Goal: Task Accomplishment & Management: Manage account settings

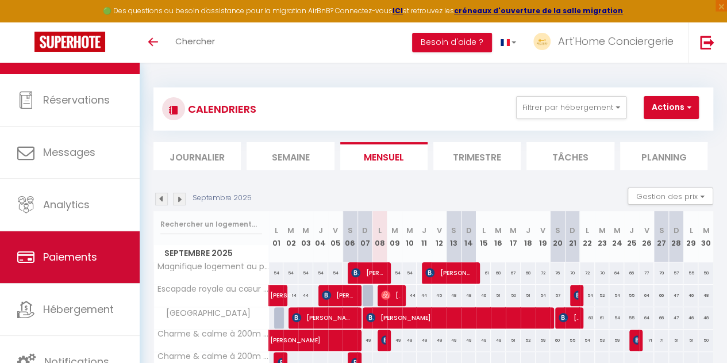
scroll to position [40, 0]
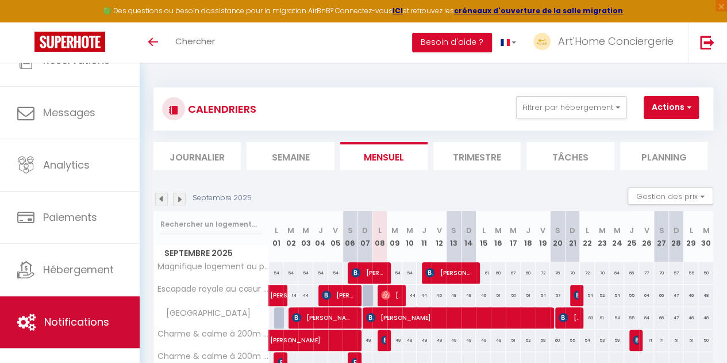
click at [73, 312] on link "Notifications" at bounding box center [70, 322] width 140 height 52
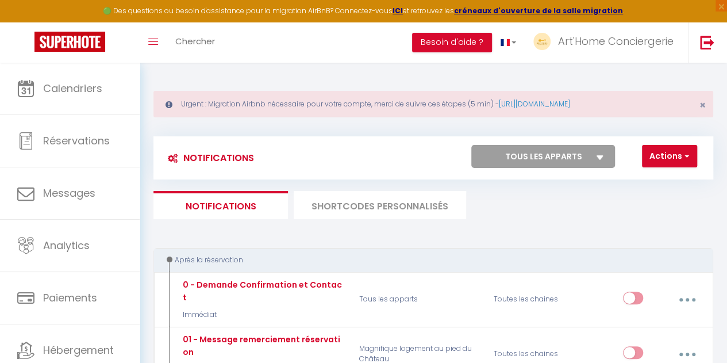
click at [355, 217] on li "SHORTCODES PERSONNALISÉS" at bounding box center [380, 205] width 172 height 28
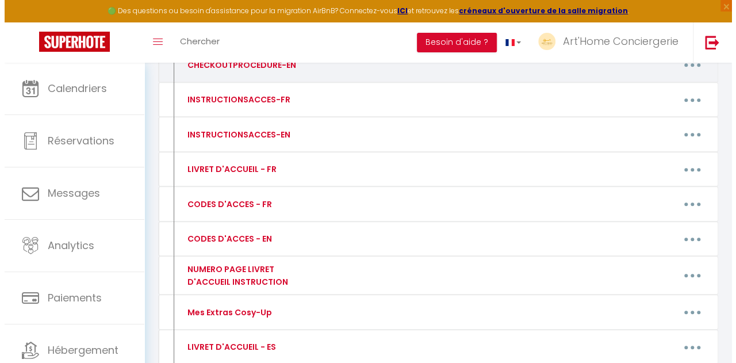
scroll to position [249, 0]
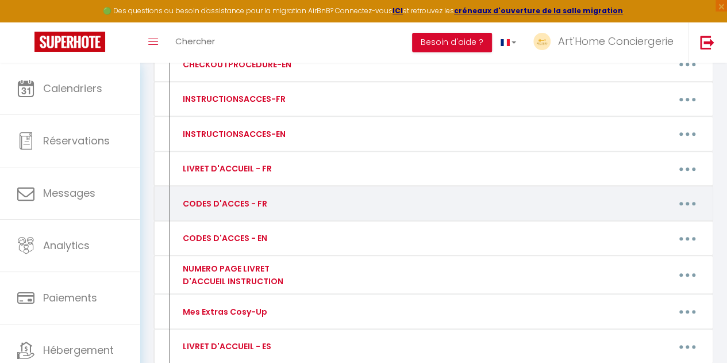
click at [682, 206] on button "button" at bounding box center [687, 204] width 30 height 22
click at [623, 227] on link "Editer" at bounding box center [656, 231] width 85 height 20
type input "CODES D'ACCES - FR"
type textarea "Comme convenu, nous vous communiquons les codes d'accès :"
type textarea "Digicode immeuble : 6590 L'appartement se situe au 4ème étage Code de la boite …"
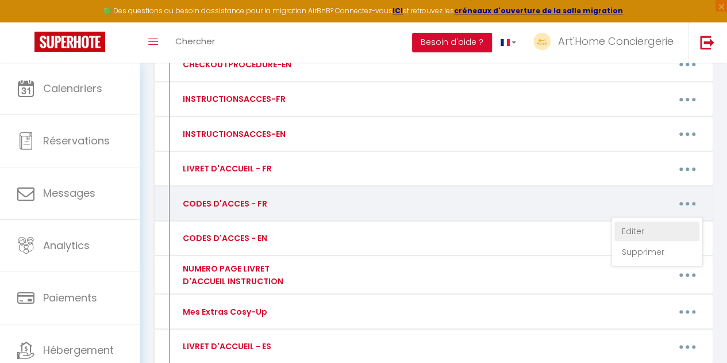
type textarea "Digicode immeuble : 6590 L'appartement se situe au 3ème étage, porte B Code de …"
type textarea "Digicode immeuble : 6590 L'appartement se situe au 3ème étage, porte A Code de …"
type textarea "Digicode porte d'entrée immeuble : 0702 Code de la boite à clefs située dans la…"
type textarea "Code de la boite à clefs : 6028"
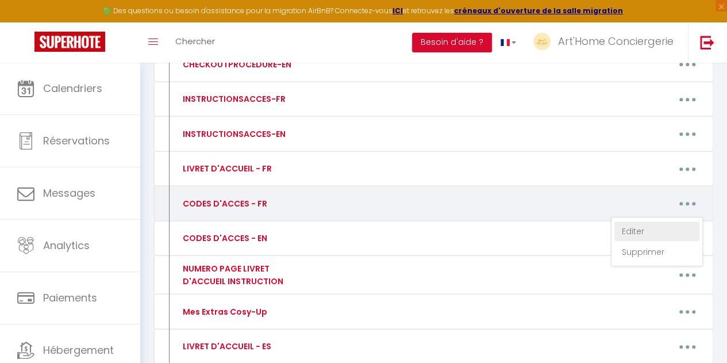
type textarea "Digicode au [STREET_ADDRESS] : 1867A Code de la boite à clefs [GEOGRAPHIC_DATA]…"
type textarea "Code de la boite à clefs située dans la boite aux lettres de [PERSON_NAME] : 84…"
type textarea "Code du portillon : 1984 Code de la boite à clefs DUPLEX : 0365"
type textarea "Code du portillon : 1984 Code de la boite à clefs "D. PAPIN" : 5823"
type textarea "Code de la boite à clefs : 7886"
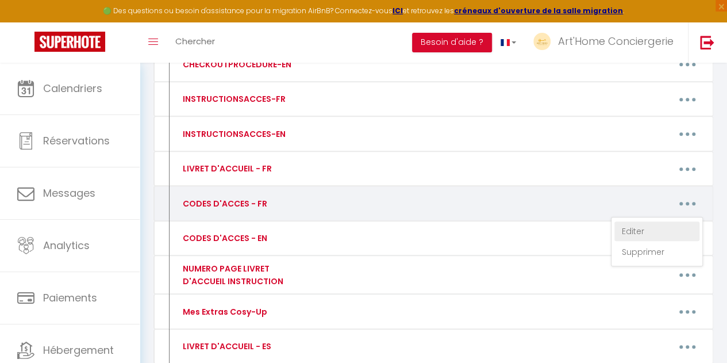
type textarea "Code de la boite à clefs : 1961"
type textarea "Nom de l'interphone : SAINT LUBIN Code de la boite à clefs AU 2ÈME ÉTAGE : 0732"
type textarea "Digicode immeuble : 7361 L'appartement se situe au 2ème étage, porte de droite …"
type textarea "Code de la boite à clefs : 4071"
type textarea "Digicode au [STREET_ADDRESS] : 1867A Code de la boite à clefs TROGLO située dan…"
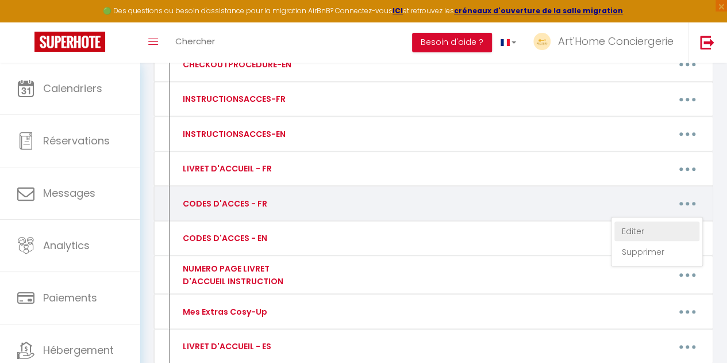
type textarea "Code de la boite à clefs : 6387 Code de la porte immeuble : CB123"
type textarea "Code de la porte immeuble : CB123 Code de la boite à clefs : 1000"
type textarea "Code de la porte immeuble : CB123 Code de la boite à clefs : 1001"
type textarea "Code de la porte immeuble : CB123 La clef du logement situé au 3ème et dernier …"
type textarea "Code de la boite à clefs : 0407"
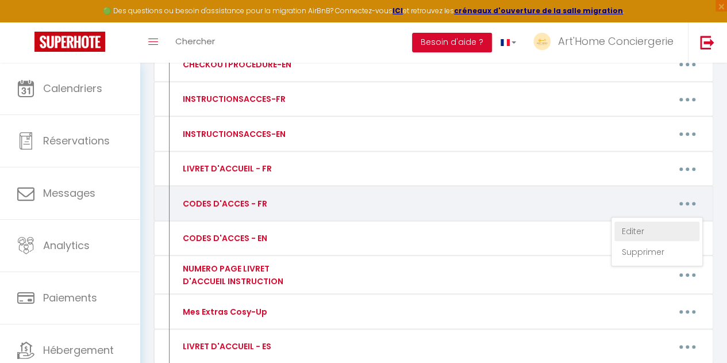
type textarea "Code serrure porte de l'immeuble : C5298Y L'appartement se situe au 1er étage C…"
type textarea "Code serrure porte de l'immeuble : C5298Y L'appartement se situe au 2ème étage …"
type textarea "Code serrure porte de l'immeuble : C5298Y L'appartement se situe au 3ème et der…"
type textarea "Code serrure porte de l'immeuble : C4068Y L'appartement se situe au 1er étage, …"
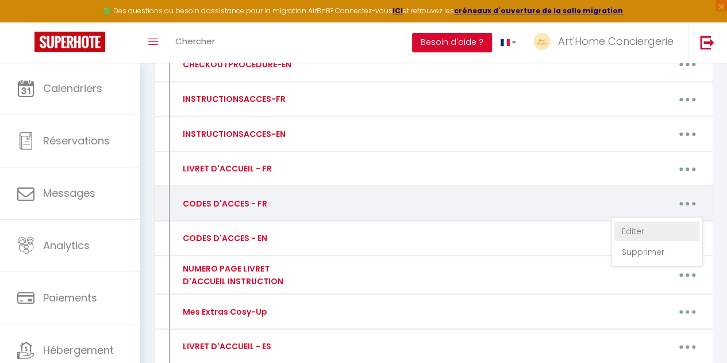
type textarea "Code de la boite à clefs : 2042"
type textarea "Code de la boite à clefs : 2032"
type textarea "Code de la boite à clefs : 5412"
type textarea "Code de la boite à clefs : 1028"
type textarea "Code de la boite à clefs : 8910"
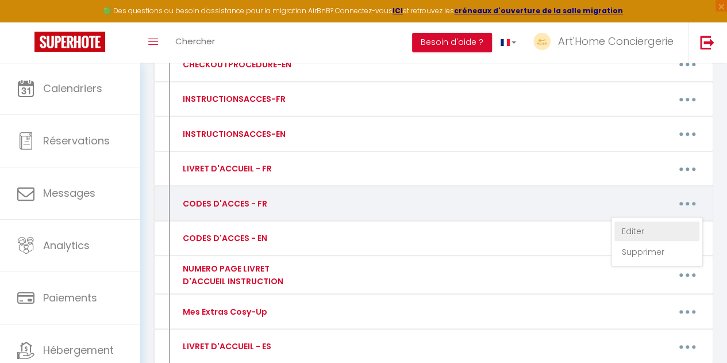
type textarea "Code de la boite à clefs : 1855"
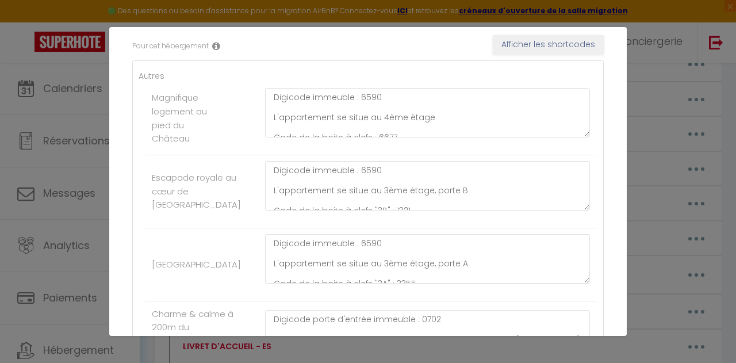
scroll to position [198, 0]
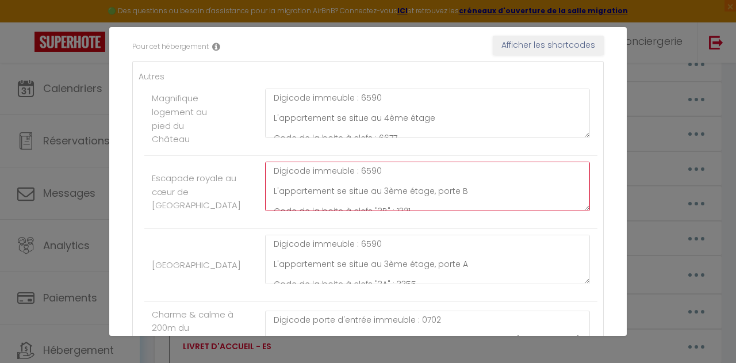
click at [369, 169] on textarea "Digicode immeuble : 6590 L'appartement se situe au 3ème étage, porte B Code de …" at bounding box center [427, 186] width 325 height 49
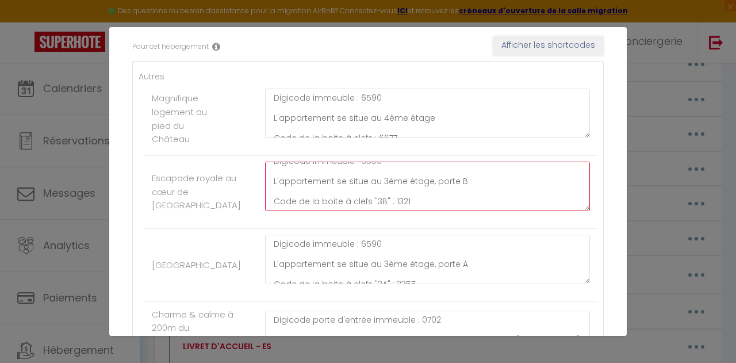
click at [397, 198] on textarea "Digicode immeuble : 6590 L'appartement se situe au 3ème étage, porte B Code de …" at bounding box center [427, 186] width 325 height 49
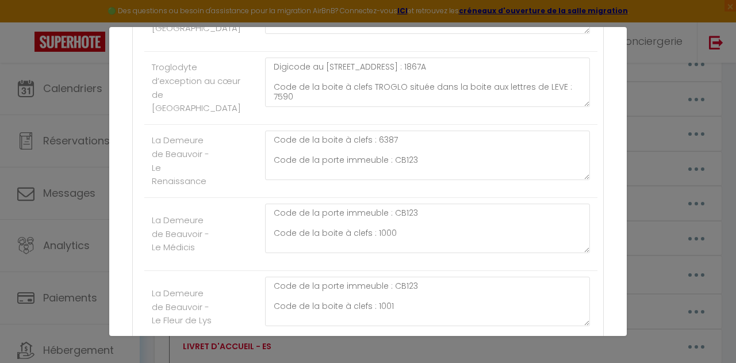
scroll to position [1359, 0]
type textarea "Digicode immeuble : 6590 L'appartement se situe au 3ème étage, porte B Code de …"
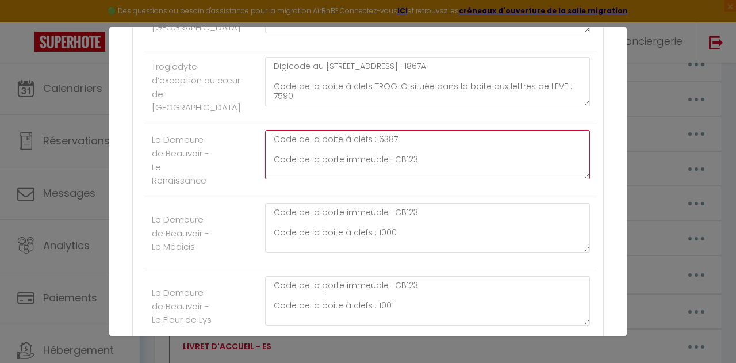
click at [414, 179] on textarea "Code de la boite à clefs : 6387 Code de la porte immeuble : CB123" at bounding box center [427, 154] width 325 height 49
type textarea "Code de la boite à clefs : 6387 Code de la porte immeuble : CB124"
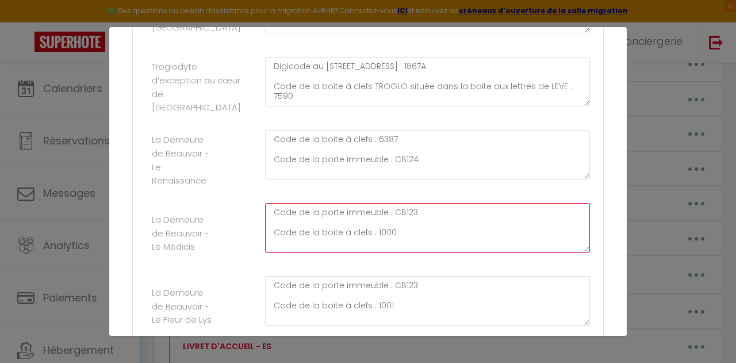
click at [422, 239] on textarea "Code de la porte immeuble : CB123 Code de la boite à clefs : 1000" at bounding box center [427, 227] width 325 height 49
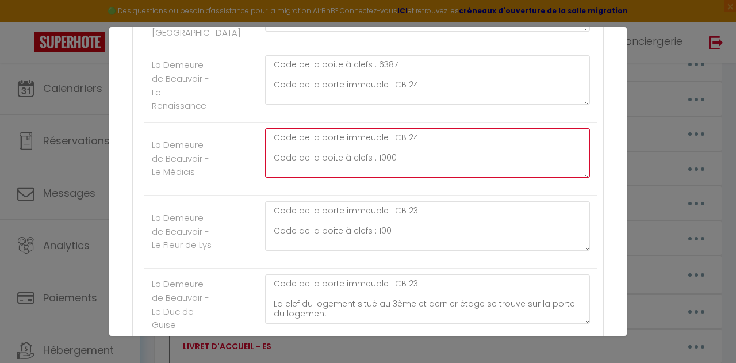
scroll to position [1435, 0]
type textarea "Code de la porte immeuble : CB124 Code de la boite à clefs : 1000"
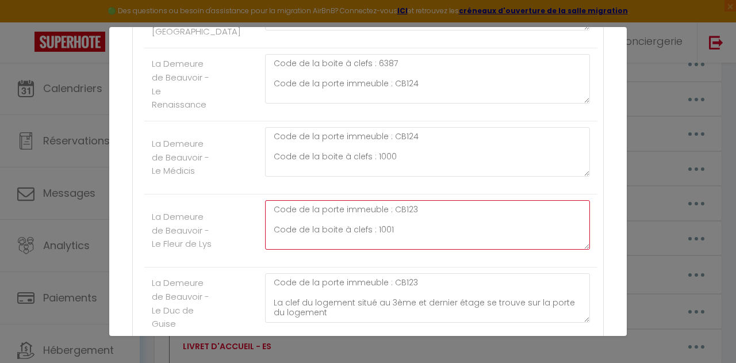
click at [421, 235] on textarea "Code de la porte immeuble : CB123 Code de la boite à clefs : 1001" at bounding box center [427, 224] width 325 height 49
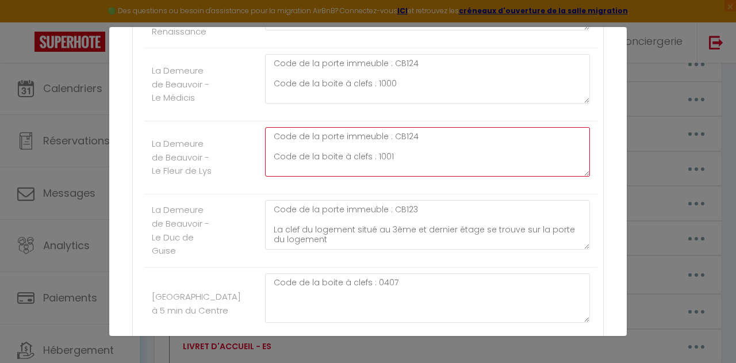
type textarea "Code de la porte immeuble : CB124 Code de la boite à clefs : 1001"
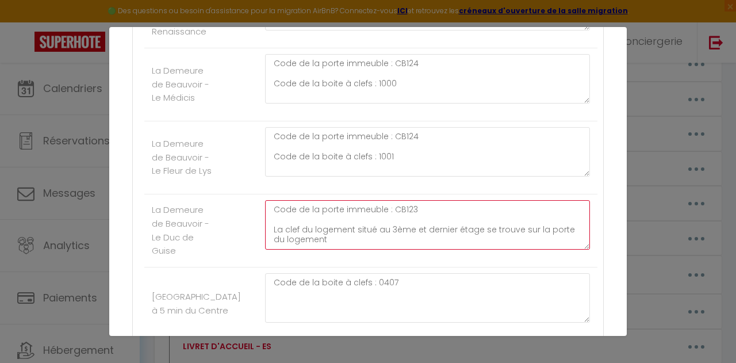
click at [425, 234] on textarea "Code de la porte immeuble : CB123 La clef du logement situé au 3ème et dernier …" at bounding box center [427, 224] width 325 height 49
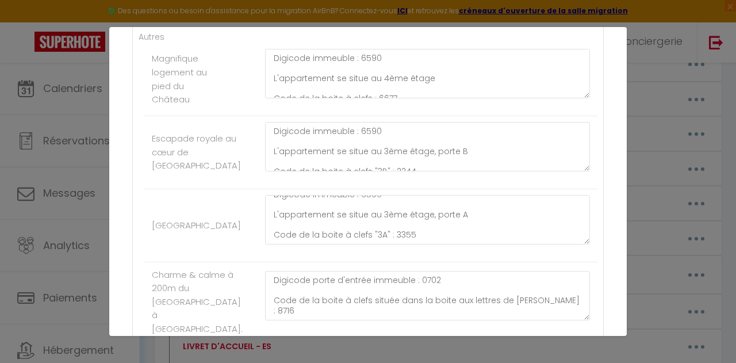
scroll to position [10, 0]
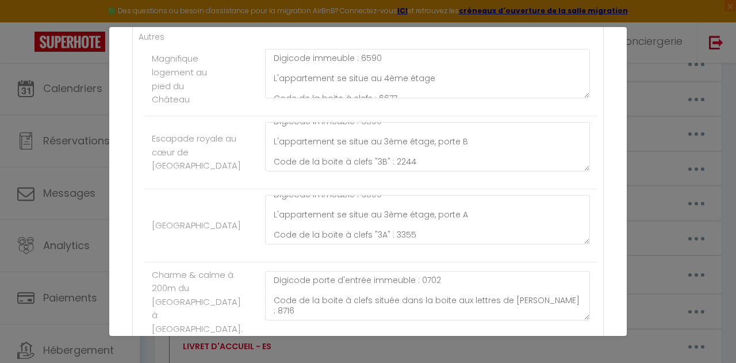
type textarea "Code de la porte immeuble : CB124 La clef du logement situé au 3ème et dernier …"
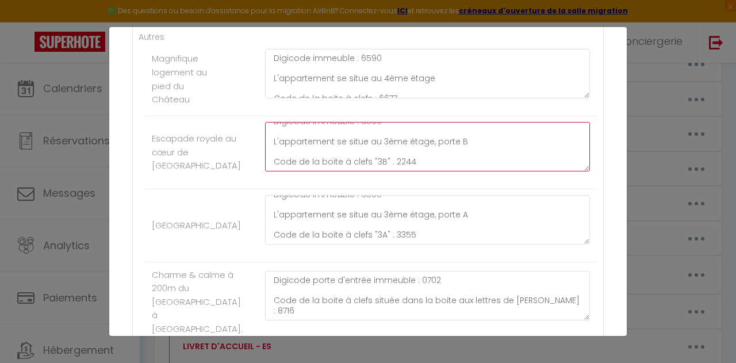
click at [399, 160] on textarea "Digicode immeuble : 6590 L'appartement se situe au 3ème étage, porte B Code de …" at bounding box center [427, 146] width 325 height 49
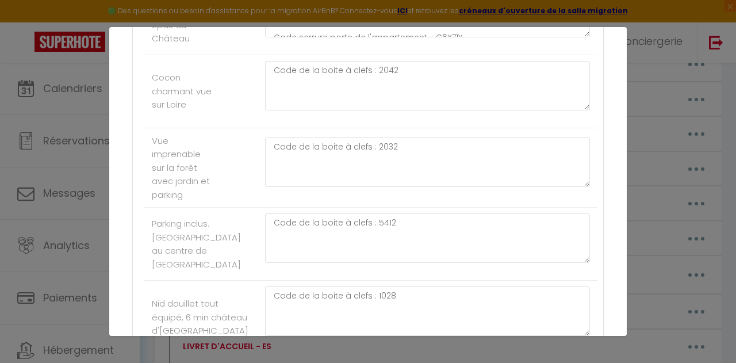
scroll to position [2504, 0]
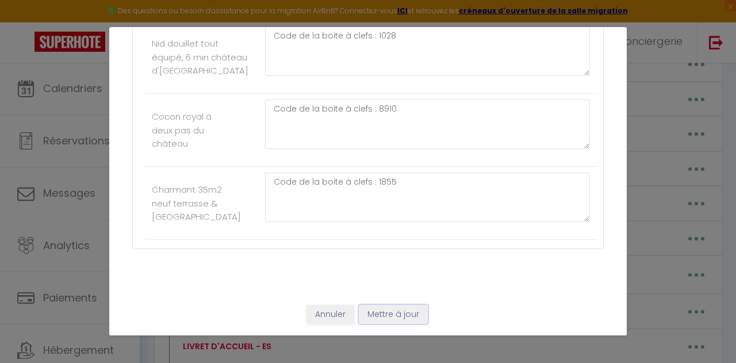
click at [395, 309] on button "Mettre à jour" at bounding box center [393, 315] width 69 height 20
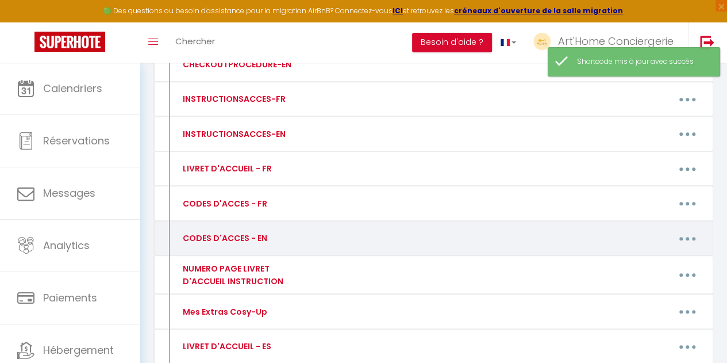
click at [688, 237] on icon "button" at bounding box center [687, 238] width 3 height 3
click at [627, 260] on link "Editer" at bounding box center [656, 266] width 85 height 20
type input "CODES D'ACCES - EN"
type textarea "As agreed, here are the access codes:"
type textarea "Building entrance door code: 6590 The apartment is located on the 4th floor, Ke…"
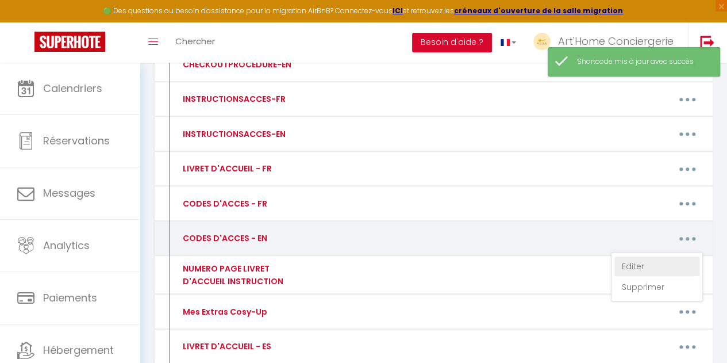
type textarea "Building entrance door code: 6590 The apartment is located on the 3rd floor, do…"
type textarea "Building entrance door code: 0702 Key box code located in [PERSON_NAME] mailbox…"
type textarea "Building entrance door code: 0702 Key box code located in J. LEVE's mailbox: 89…"
type textarea "Key box code: 6028"
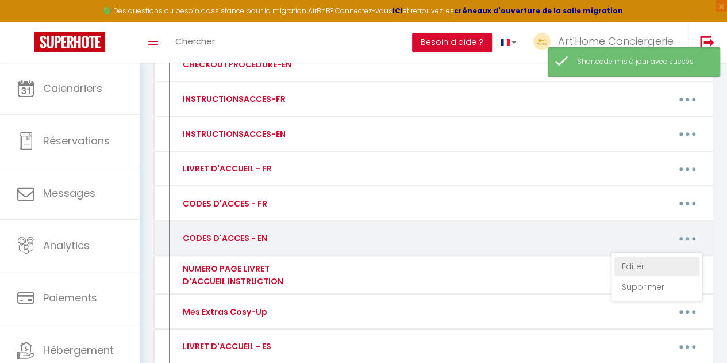
type textarea "Door code at [STREET_ADDRESS]: 1867A Code of the Key box "BEAUVOIR" located in …"
type textarea "Key box code located in [PERSON_NAME] mailbox: 8429 (PLEASE REMEMBER TO SCRAMBL…"
type textarea "Gate access code: 1984 Key box code: 0365"
type textarea "Gate access code: 1984 Code of the Key box "D. PAPIN": 5823"
type textarea "Key box code: 7886"
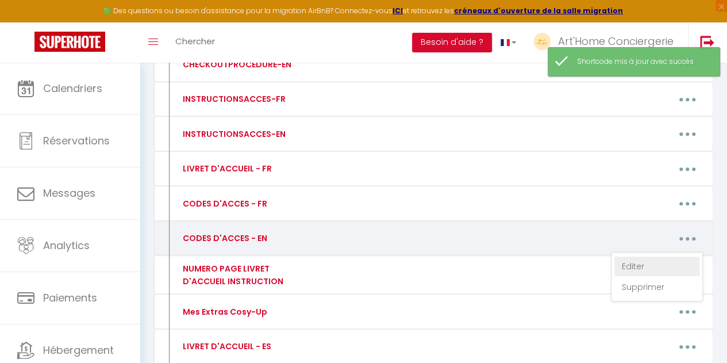
type textarea "Key box code: 1961"
type textarea "Intercom name: SAINT LUBIN Key box code on THE 2ND FLOOR: 0732"
type textarea "Building entrance door code: 7361 The apartment is located on the 2nd floor, ri…"
type textarea "Key box code: 4071"
type textarea "Door code at [STREET_ADDRESS]: 1867A Code of the Key box "TROGLO" located in LE…"
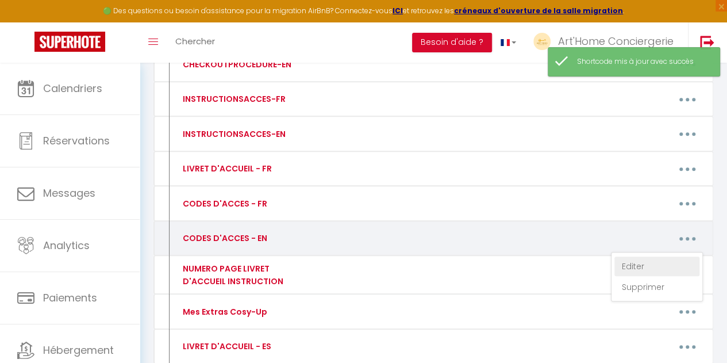
type textarea "Key box code: 6387 Building door lock code: CB123"
type textarea "Building door lock code: CB123 Key box code: 1000"
type textarea "Building door lock code: CB123 Key box code: 1001"
type textarea "Building door lock code: CB123 The key to the apartment, which is located on th…"
type textarea "Key box code: 0407"
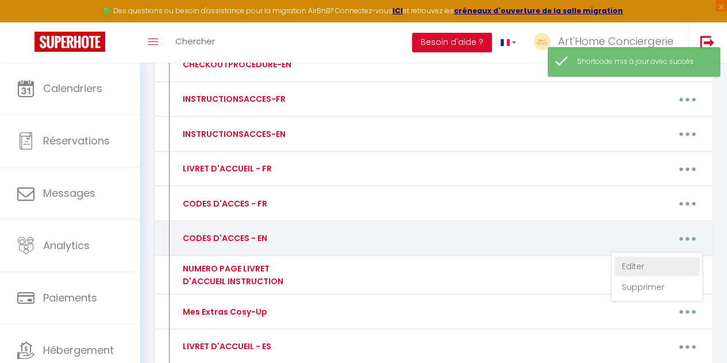
type textarea "Building door lock code: C5298Y The apartment is located on the 1st floor Apart…"
type textarea "Building door lock code: C5298Y The apartment is located on the 2nd floor Apart…"
type textarea "Building door lock code: C5298Y The apartment is located on the 3rd and last fl…"
type textarea "Building door lock code: C4068Y The apartment is located on the 1st floor, left…"
type textarea "Building door lock code: C4068Y The apartment is located on the 1st floor, righ…"
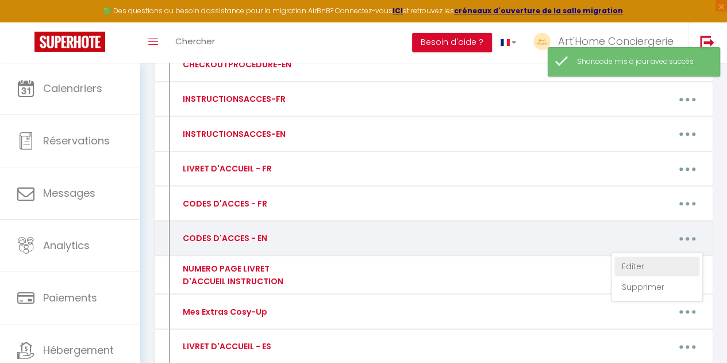
type textarea "Key box code: 2042"
type textarea "Key box code: 2032"
type textarea "Key box code: 5412"
type textarea "Key box code: 1028"
type textarea "Key box code: 8910"
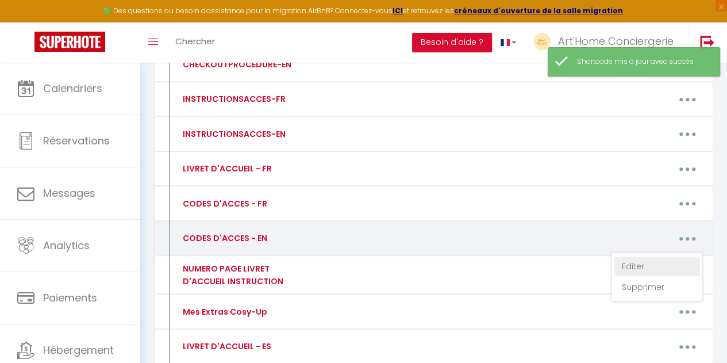
type textarea "Key box code: 1855"
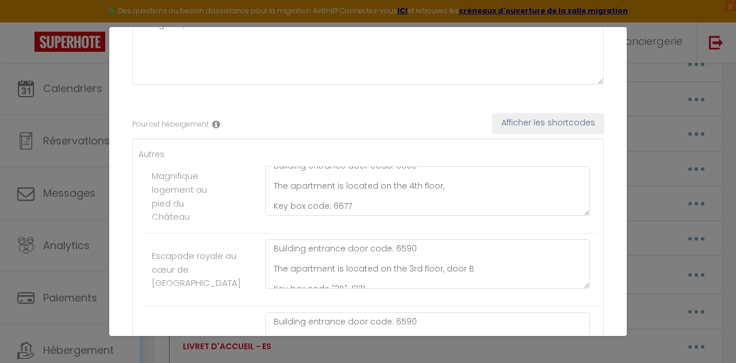
scroll to position [10, 0]
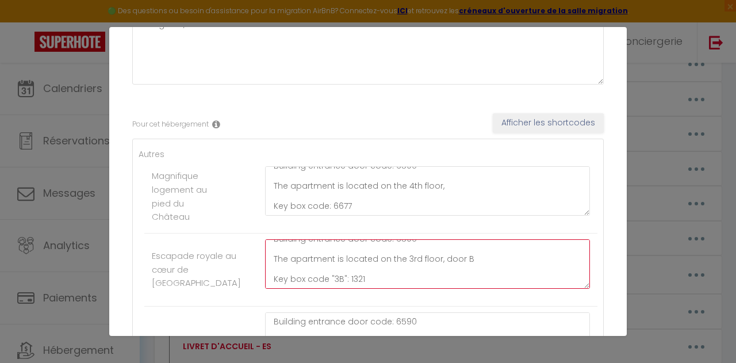
click at [354, 278] on textarea "Building entrance door code: 6590 The apartment is located on the 3rd floor, do…" at bounding box center [427, 263] width 325 height 49
paste textarea "2244"
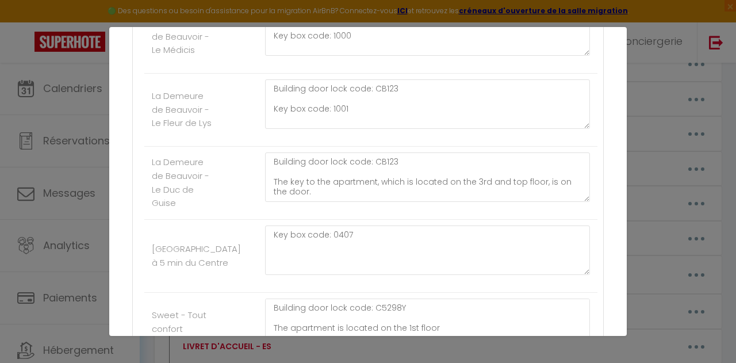
scroll to position [1553, 0]
type textarea "Building entrance door code: 6590 The apartment is located on the 3rd floor, do…"
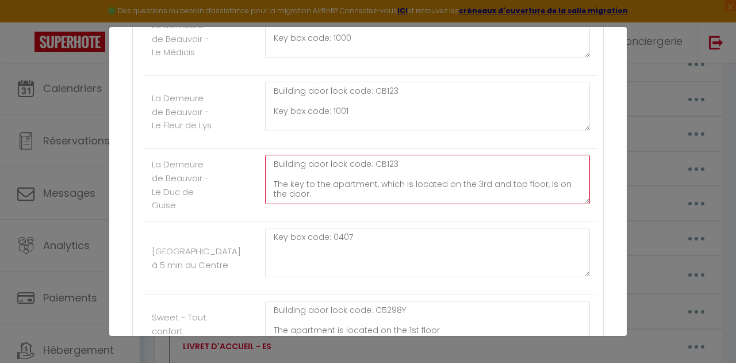
click at [416, 190] on textarea "Building door lock code: CB123 The key to the apartment, which is located on th…" at bounding box center [427, 179] width 325 height 49
type textarea "Building door lock code: CB124 The key to the apartment, which is located on th…"
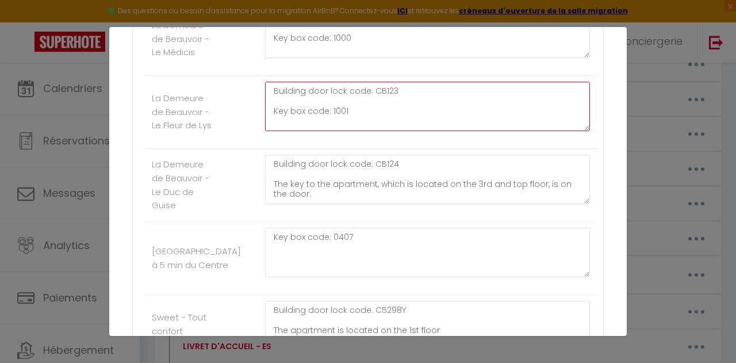
click at [403, 121] on textarea "Building door lock code: CB123 Key box code: 1001" at bounding box center [427, 106] width 325 height 49
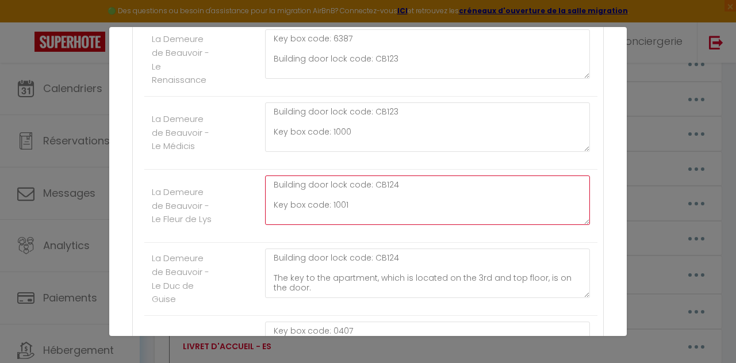
scroll to position [1459, 0]
type textarea "Building door lock code: CB124 Key box code: 1001"
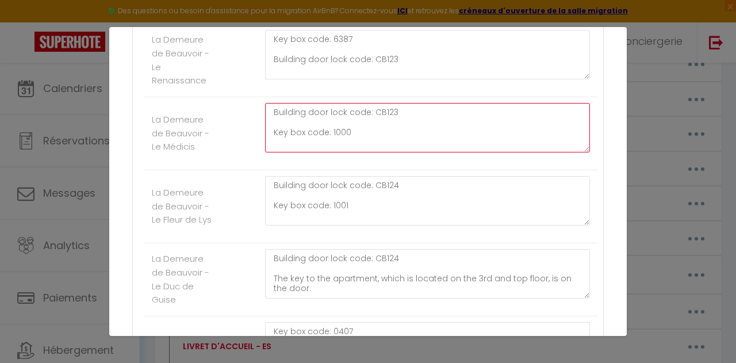
click at [403, 140] on textarea "Building door lock code: CB123 Key box code: 1000" at bounding box center [427, 127] width 325 height 49
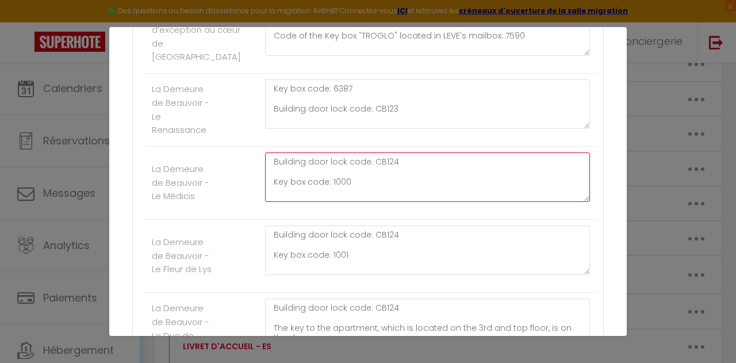
scroll to position [1409, 0]
type textarea "Building door lock code: CB124 Key box code: 1000"
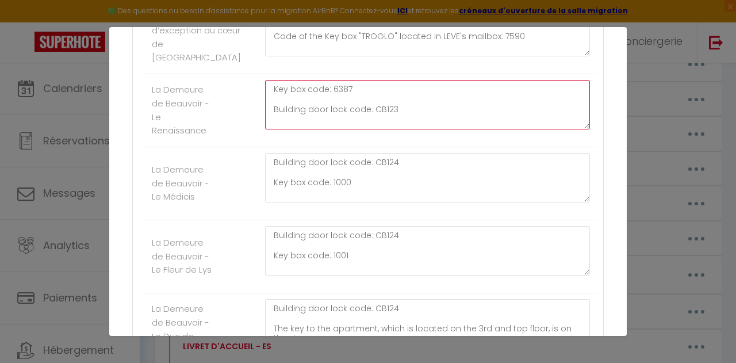
click at [401, 129] on textarea "Key box code: 6387 Building door lock code: CB123" at bounding box center [427, 104] width 325 height 49
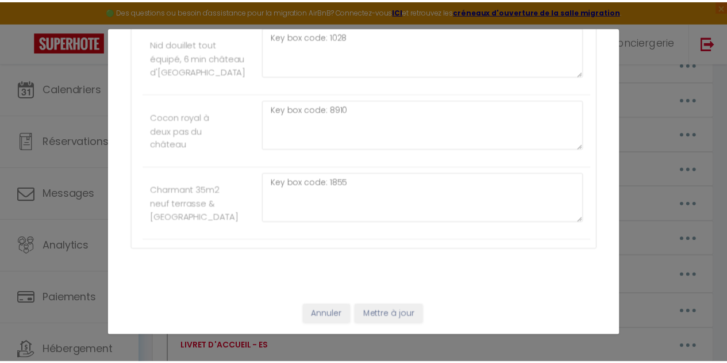
scroll to position [2504, 0]
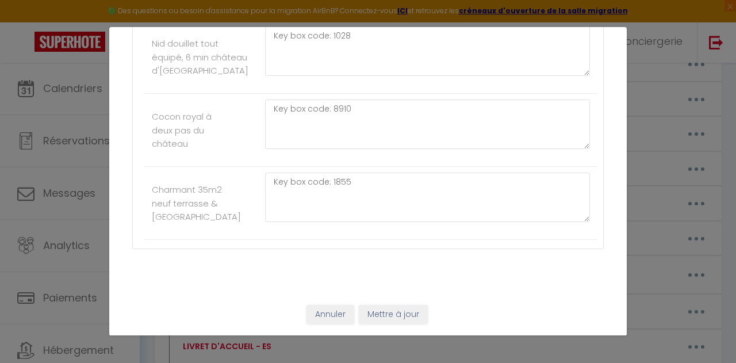
type textarea "Key box code: 6387 Building door lock code: CB124"
click at [388, 314] on button "Mettre à jour" at bounding box center [393, 315] width 69 height 20
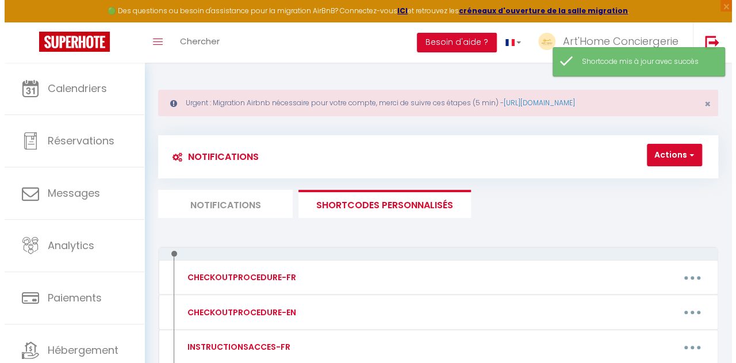
scroll to position [0, 0]
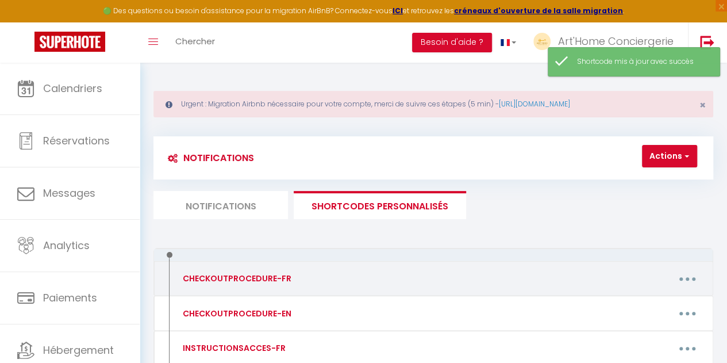
click at [686, 278] on icon "button" at bounding box center [687, 278] width 3 height 3
click at [626, 310] on link "Editer" at bounding box center [656, 307] width 85 height 20
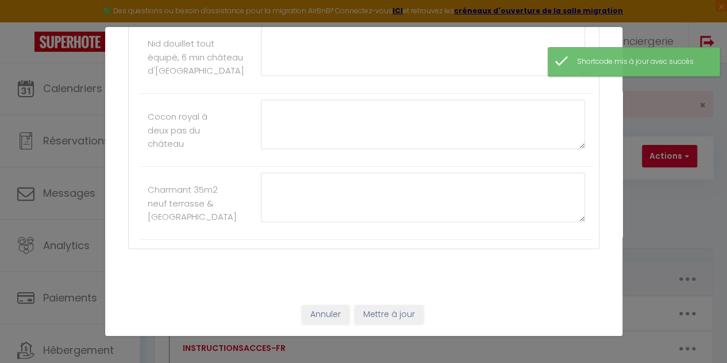
type input "CHECKOUTPROCEDURE-FR"
type textarea "."
type textarea "nous vous demanderons simplement de : 1 - Faire la vaisselle et ranger un minim…"
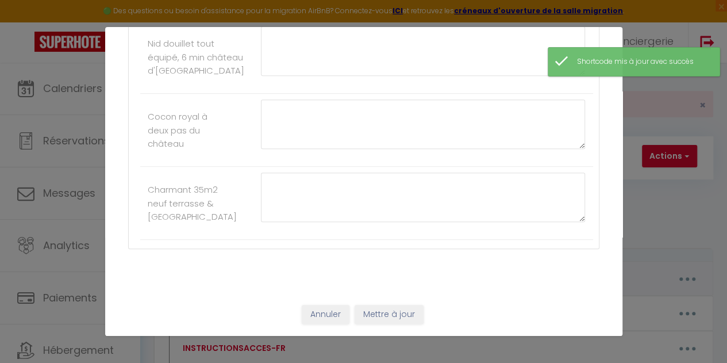
type textarea "nous vous demanderons simplement de : 1 - Faire la vaisselle et ranger un minim…"
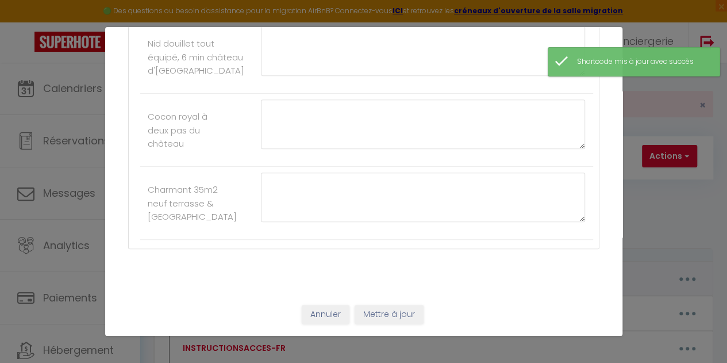
type textarea "nous vous demanderons simplement de : 1 - Faire la vaisselle, sortir les poubel…"
type textarea "nous vous demanderons simplement de : 1 - Faire la vaisselle et ranger un minim…"
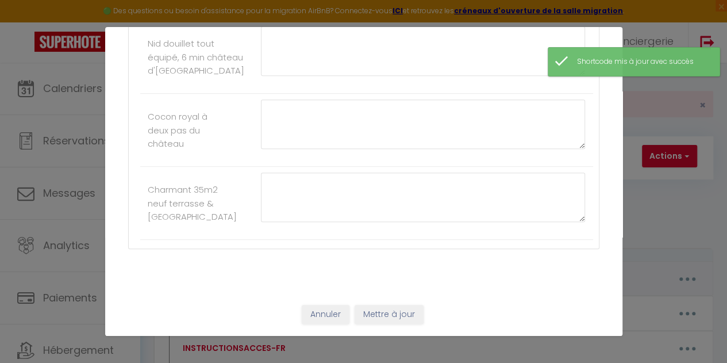
type textarea "nous vous demanderons simplement de : 1 - Faire la vaisselle et ranger un minim…"
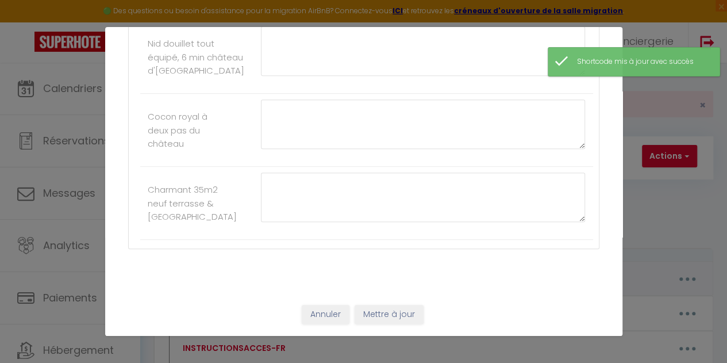
type textarea "nous vous demanderons simplement de : 1 - Faire la vaisselle et ranger un minim…"
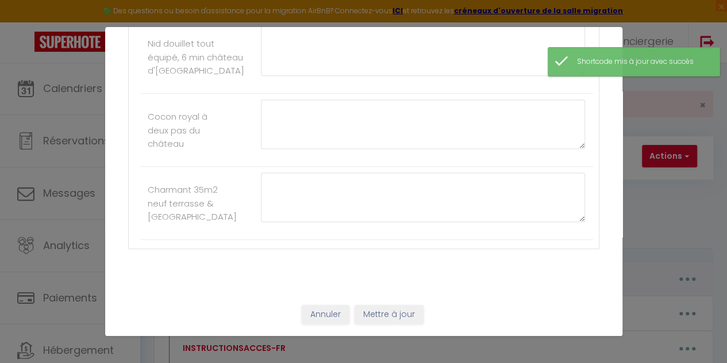
type textarea "nous vous demanderons simplement de : 1 - Faire la vaisselle et ranger un minim…"
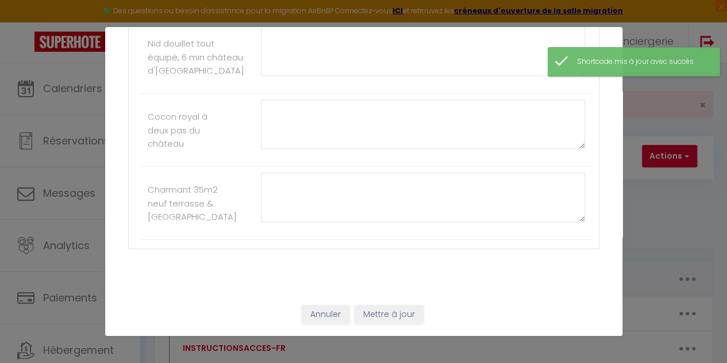
type textarea "nous vous demanderons simplement de : 1 - Faire la vaisselle, sortir les poubel…"
type textarea "nous vous demanderons simplement de : 1 - Faire la vaisselle et ranger un minim…"
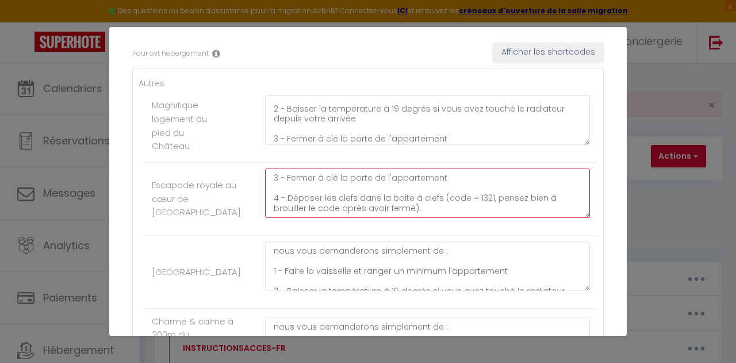
click at [474, 194] on textarea "nous vous demanderons simplement de : 1 - Faire la vaisselle et ranger un minim…" at bounding box center [427, 192] width 325 height 49
paste textarea "2244"
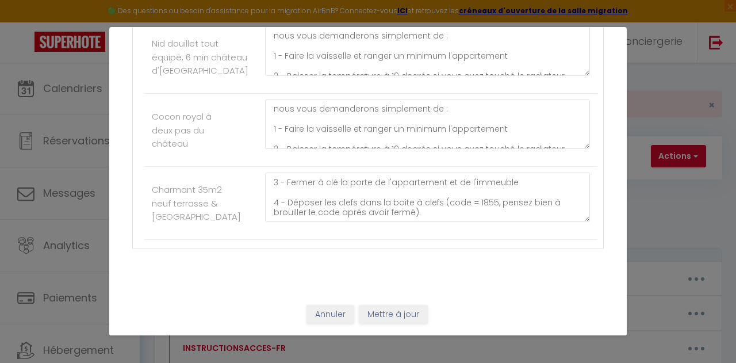
type textarea "nous vous demanderons simplement de : 1 - Faire la vaisselle et ranger un minim…"
click at [408, 321] on button "Mettre à jour" at bounding box center [393, 315] width 69 height 20
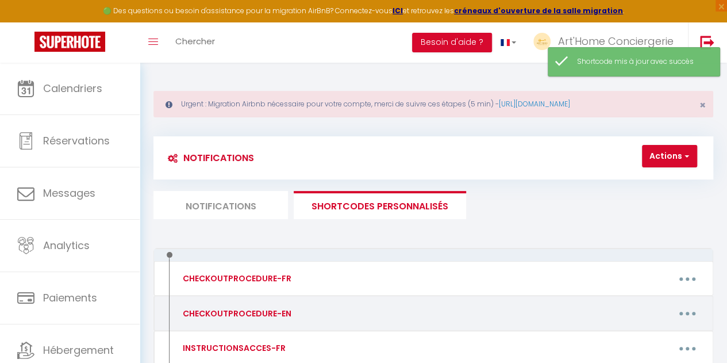
click at [683, 308] on button "button" at bounding box center [687, 313] width 30 height 22
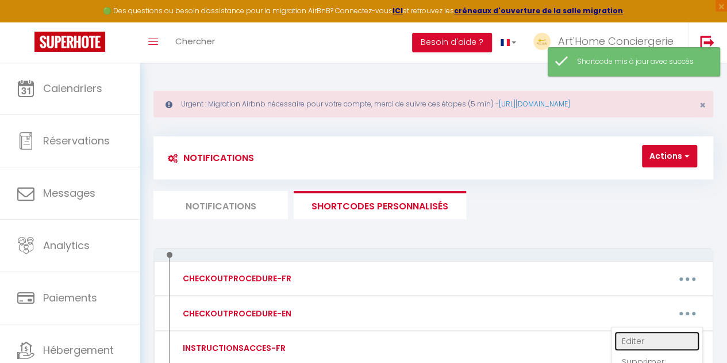
click at [643, 336] on link "Editer" at bounding box center [656, 341] width 85 height 20
type input "CHECKOUTPROCEDURE-EN"
type textarea "."
type textarea "we ask that you simply 1 - Do the dishes and tidy up the apartment a bit 2 - Lo…"
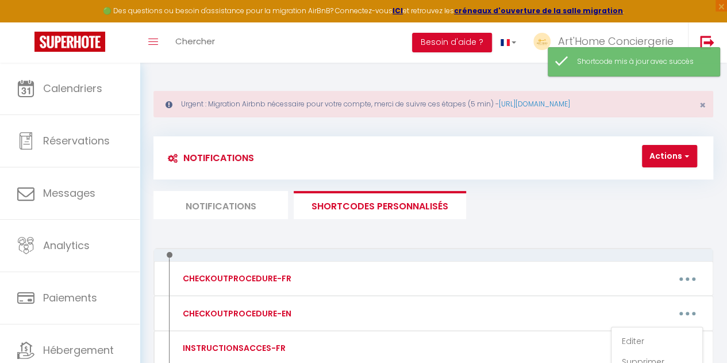
type textarea "we ask that you simply 1 - Do the dishes and tidy up the apartment a bit 2 - Lo…"
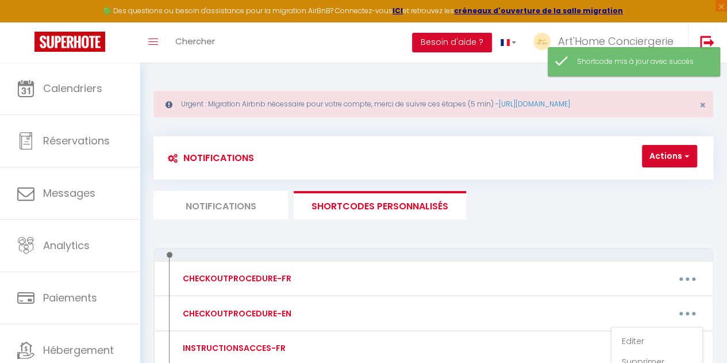
type textarea "we ask that you simply 1 - Do the dishes and tidy up the apartment a bit 2 - Lo…"
type textarea "we ask that you simply 1 - Do the dishes, take out the trash and tidy up the ap…"
type textarea "we ask that you simply 1 - Do the dishes and tidy up the apartment a bit 2 - Lo…"
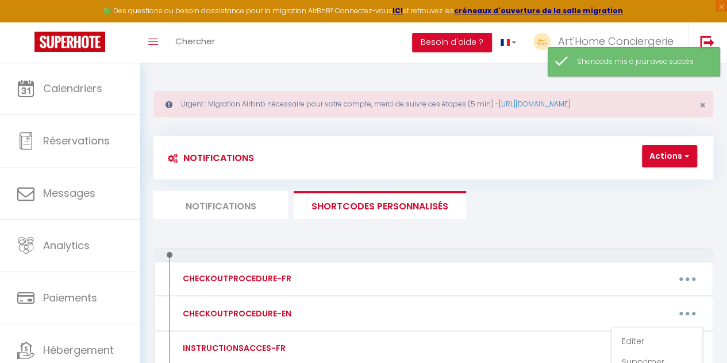
type textarea "we ask that you simply 1 - Do the dishes and tidy up the apartment a bit 2 - Lo…"
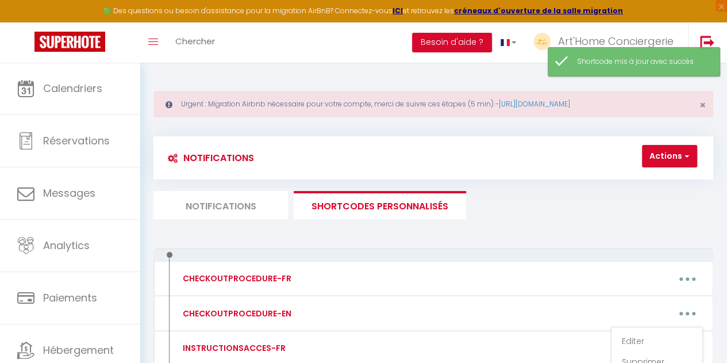
type textarea "we ask that you simply 1 - Do the dishes and tidy up the apartment a bit 2 - Lo…"
type textarea "We kindly ask you to: 1 - Wash the dishes and tidy up the apartment a bit. 2 - …"
type textarea "we ask that you simply 1 - Do the dishes and tidy up the apartment a little 2 -…"
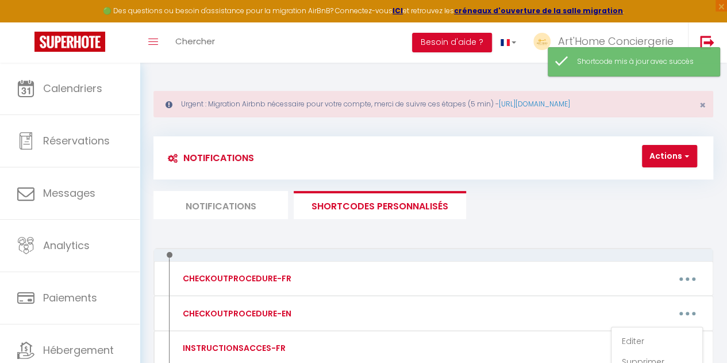
type textarea "we ask that you simply 1 - Do the dishes and tidy up the apartment a little 2 -…"
type textarea "we ask that you simply 1 - Do the dishes and tidy up the apartment a bit 2 - Lo…"
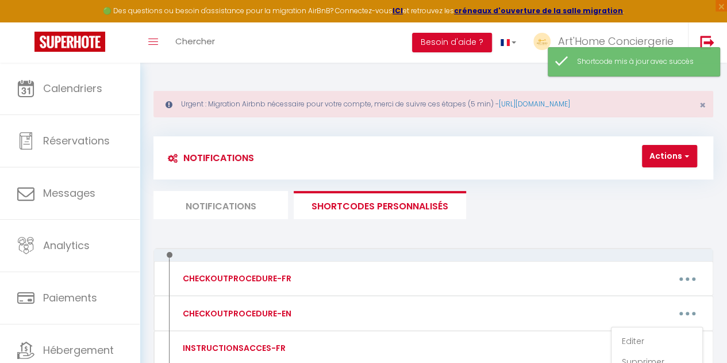
type textarea "We kindly ask you to: 1 - Wash the dishes and tidy up the apartment a bit. 2 - …"
type textarea "we ask that you simply 1 - Do the dishes and tidy up the apartment a bit 2 - Lo…"
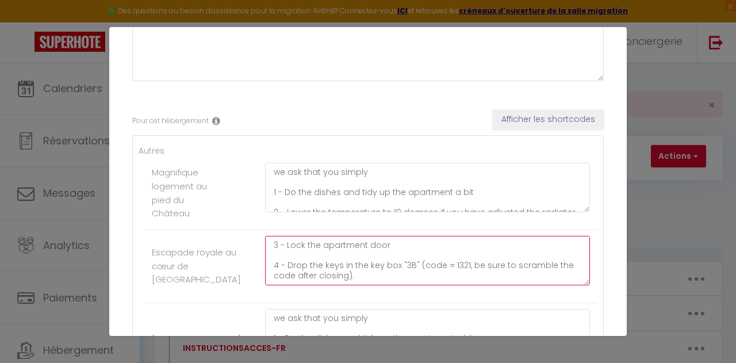
click at [454, 259] on textarea "we ask that you simply 1 - Do the dishes and tidy up the apartment a bit 2 - Lo…" at bounding box center [427, 260] width 325 height 49
paste textarea "2244"
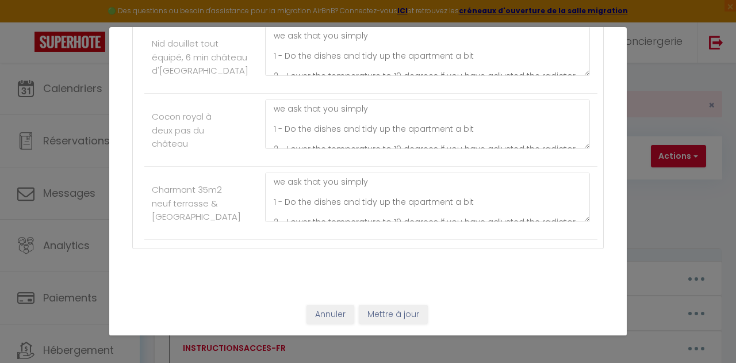
type textarea "we ask that you simply 1 - Do the dishes and tidy up the apartment a bit 2 - Lo…"
click at [383, 319] on button "Mettre à jour" at bounding box center [393, 315] width 69 height 20
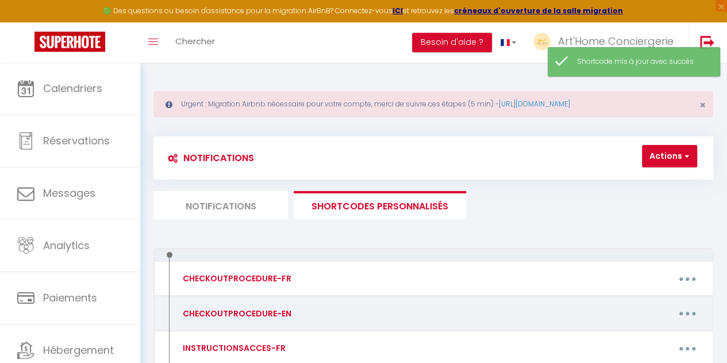
click at [687, 312] on icon "button" at bounding box center [687, 313] width 3 height 3
click at [645, 334] on link "Editer" at bounding box center [656, 341] width 85 height 20
type input "CHECKOUTPROCEDURE-EN"
type textarea "."
type textarea "we ask that you simply 1 - Do the dishes and tidy up the apartment a bit 2 - Lo…"
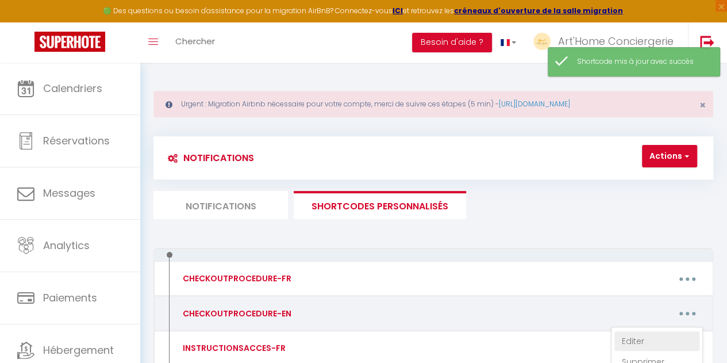
type textarea "we ask that you simply 1 - Do the dishes and tidy up the apartment a bit 2 - Lo…"
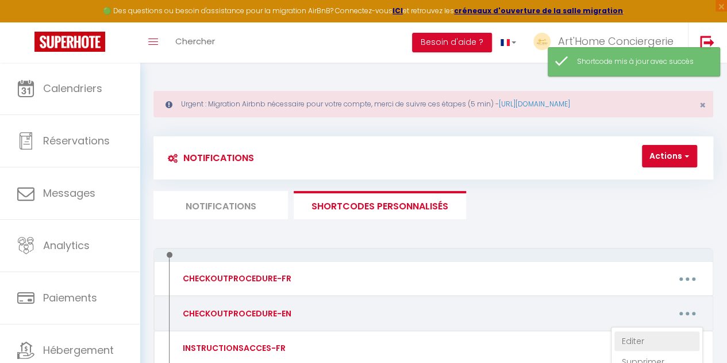
type textarea "we ask that you simply 1 - Do the dishes and tidy up the apartment a bit 2 - Lo…"
type textarea "we ask that you simply 1 - Do the dishes, take out the trash and tidy up the ap…"
type textarea "we ask that you simply 1 - Do the dishes and tidy up the apartment a bit 2 - Lo…"
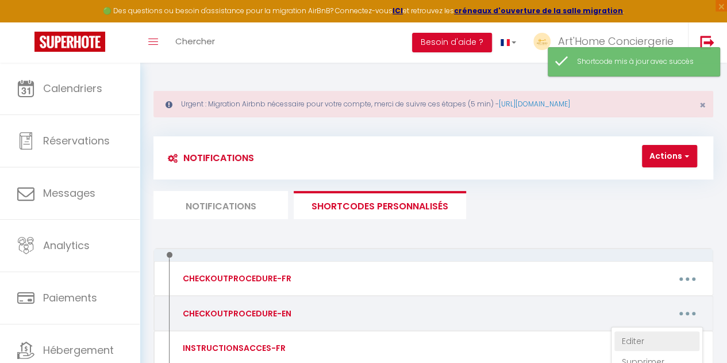
type textarea "we ask that you simply 1 - Do the dishes and tidy up the apartment a bit 2 - Lo…"
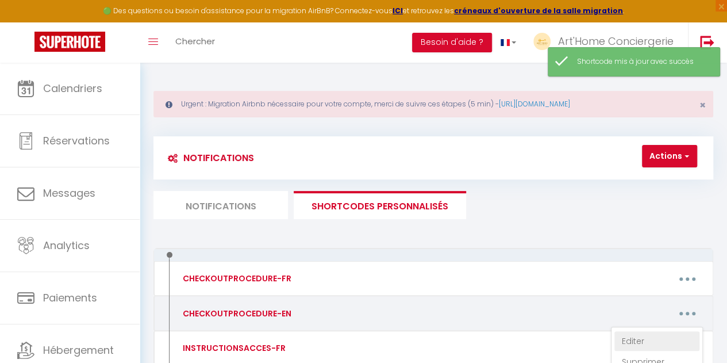
type textarea "we ask that you simply 1 - Do the dishes and tidy up the apartment a bit 2 - Lo…"
type textarea "We kindly ask you to: 1 - Wash the dishes and tidy up the apartment a bit. 2 - …"
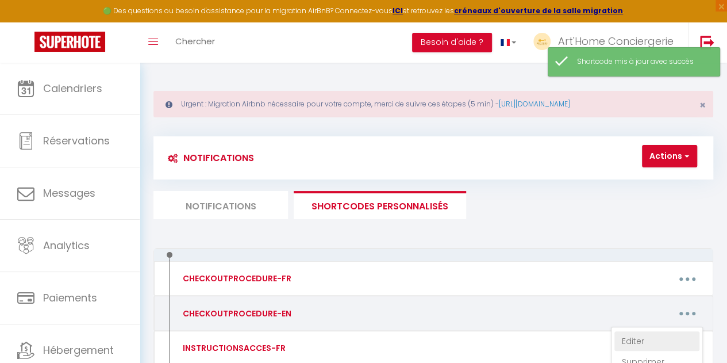
type textarea "we ask that you simply 1 - Do the dishes and tidy up the apartment a little 2 -…"
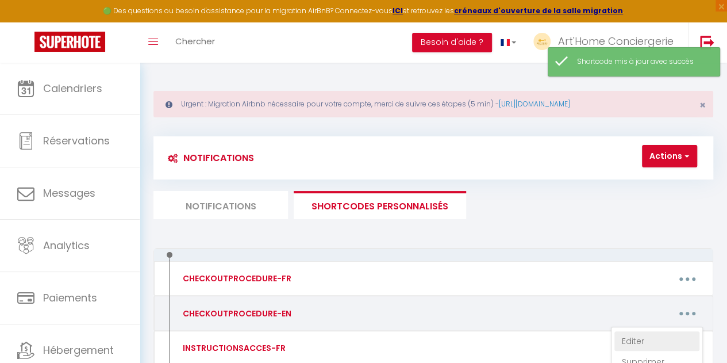
type textarea "we ask that you simply 1 - Do the dishes and tidy up the apartment a bit 2 - Lo…"
type textarea "We kindly ask you to: 1 - Wash the dishes and tidy up the apartment a bit. 2 - …"
type textarea "we ask that you simply 1 - Do the dishes and tidy up the apartment a bit 2 - Lo…"
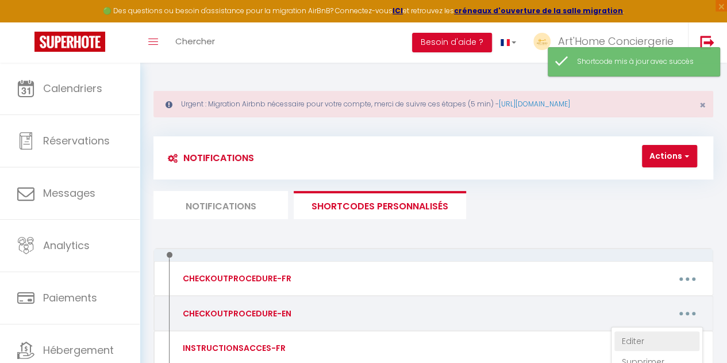
type textarea "we ask that you simply 1 - Do the dishes and tidy up the apartment a bit 2 - Lo…"
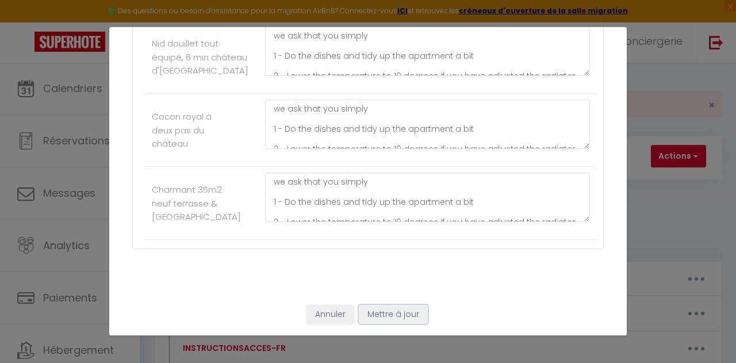
click at [395, 315] on button "Mettre à jour" at bounding box center [393, 315] width 69 height 20
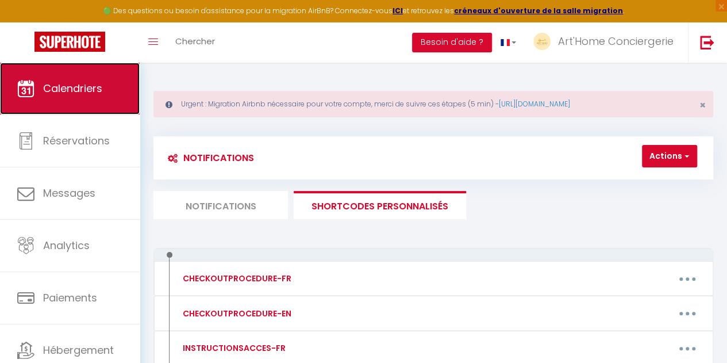
click at [105, 91] on link "Calendriers" at bounding box center [70, 89] width 140 height 52
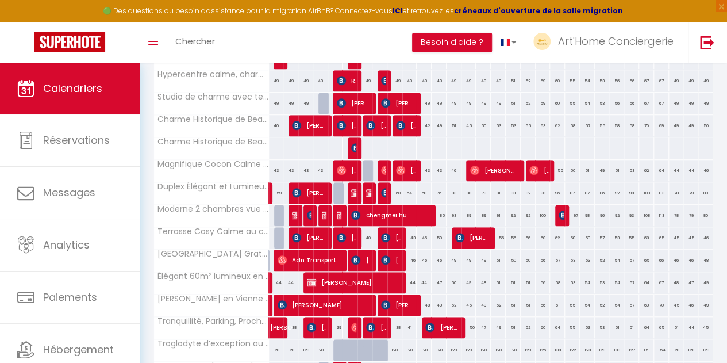
scroll to position [475, 0]
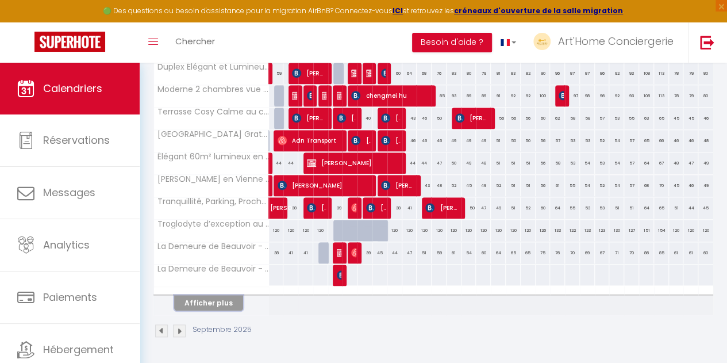
click at [232, 295] on button "Afficher plus" at bounding box center [208, 303] width 69 height 16
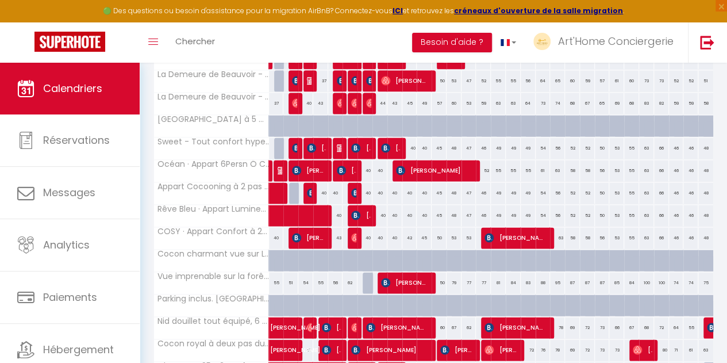
scroll to position [781, 0]
